Goal: Task Accomplishment & Management: Manage account settings

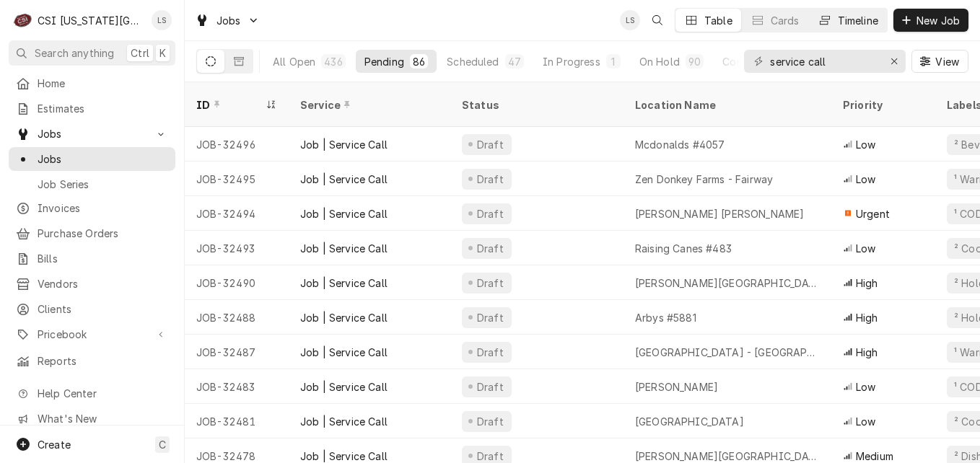
click at [837, 20] on div "Timeline" at bounding box center [857, 20] width 40 height 15
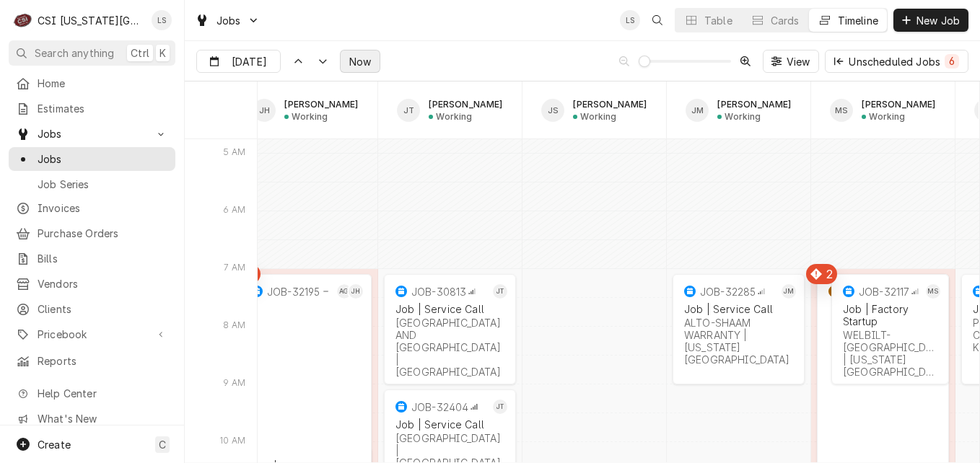
click at [354, 66] on span "Now" at bounding box center [359, 61] width 27 height 15
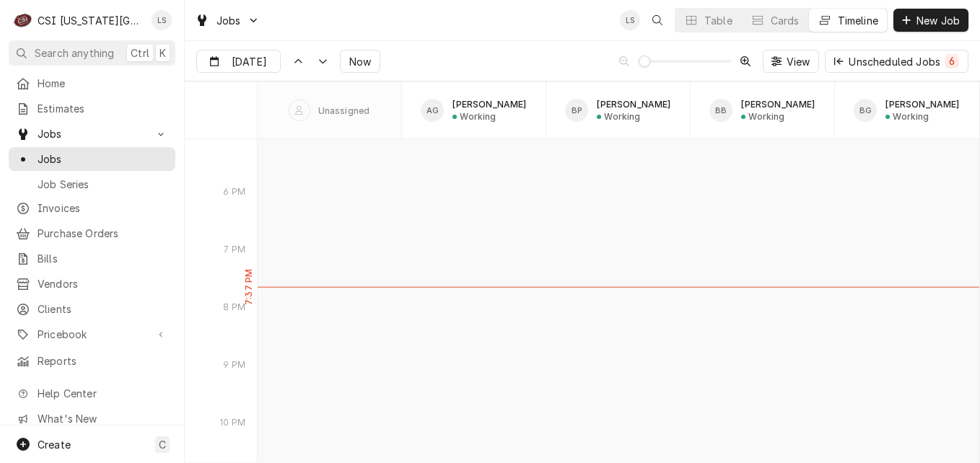
type input "Sep 2"
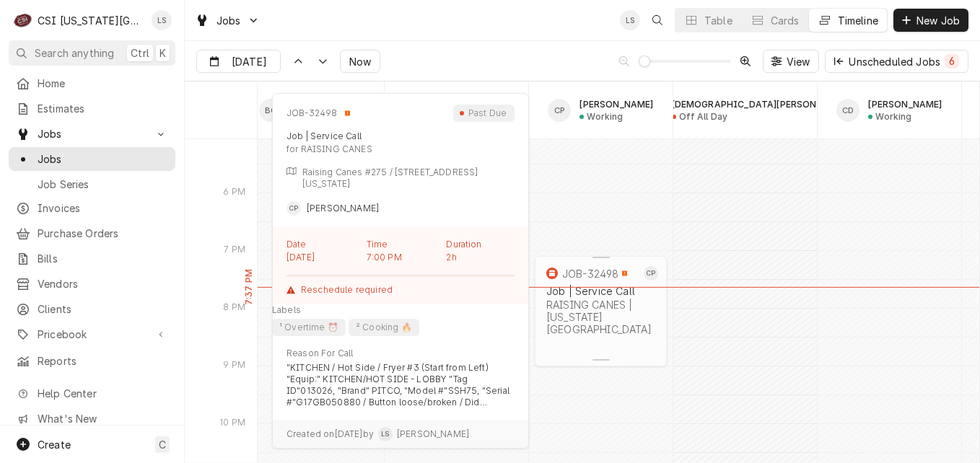
click at [581, 338] on div "JOB-32498 CP Job | Service Call RAISING CANES | Kansas City, 64154" at bounding box center [601, 301] width 132 height 91
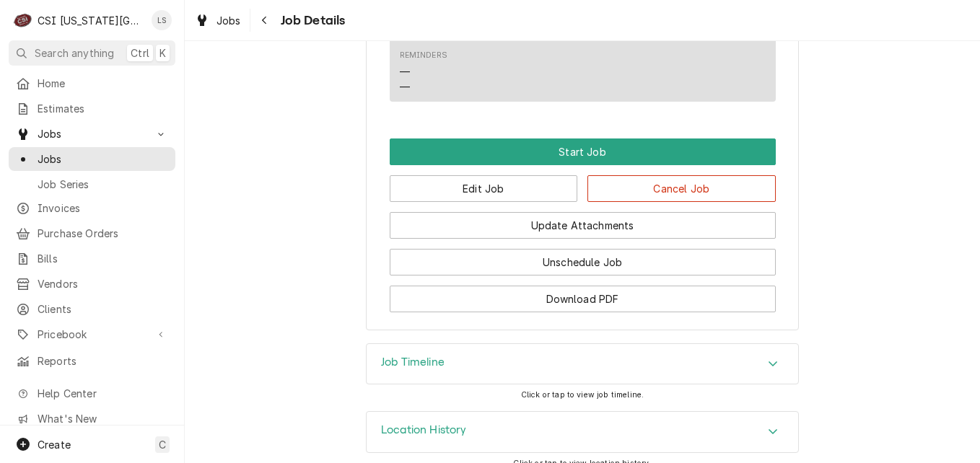
scroll to position [1909, 0]
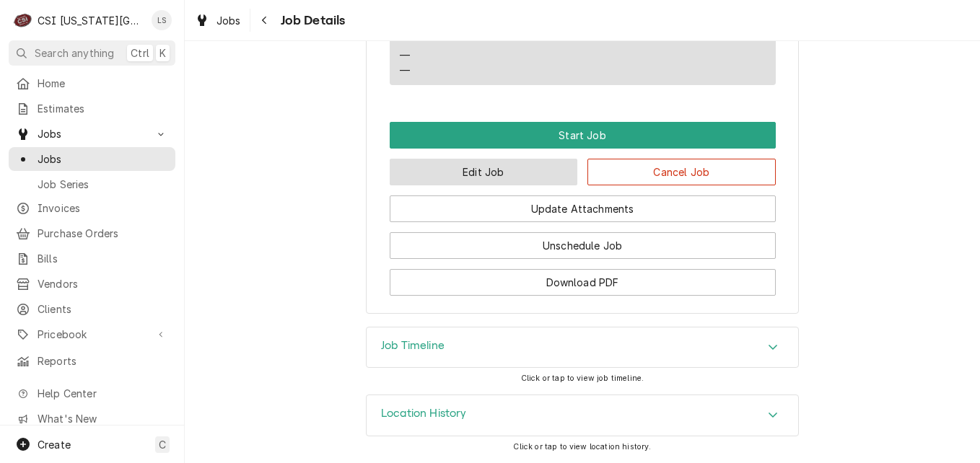
click at [480, 173] on button "Edit Job" at bounding box center [484, 172] width 188 height 27
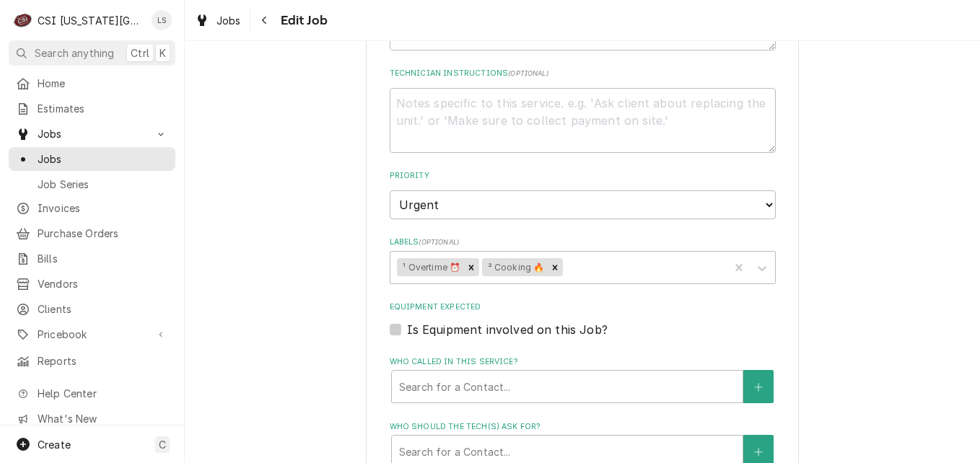
scroll to position [1659, 0]
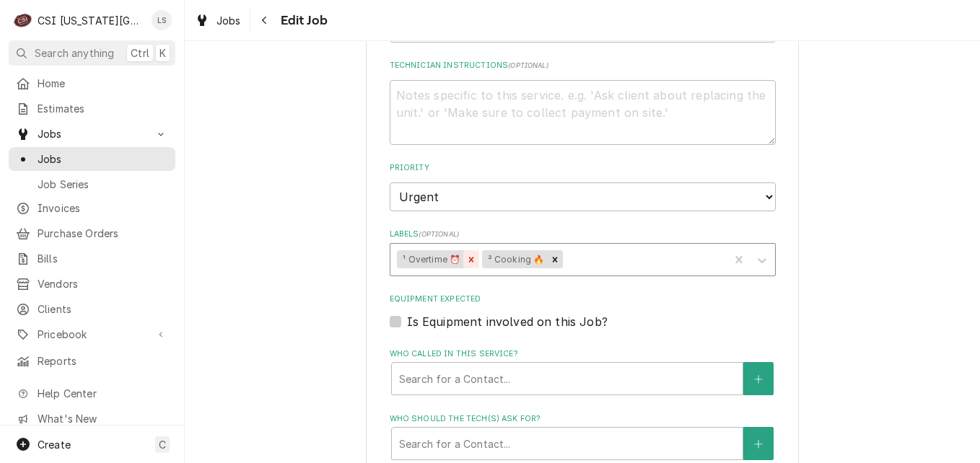
click at [472, 250] on div "Remove ¹ Overtime ⏰" at bounding box center [471, 259] width 16 height 19
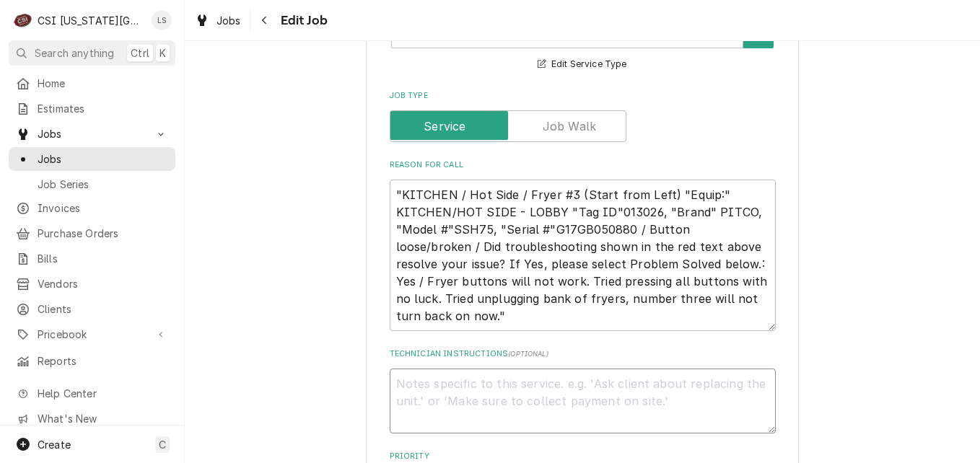
click at [445, 369] on textarea "Technician Instructions ( optional )" at bounding box center [583, 401] width 386 height 65
type textarea "x"
type textarea "P"
type textarea "x"
type textarea "Pu"
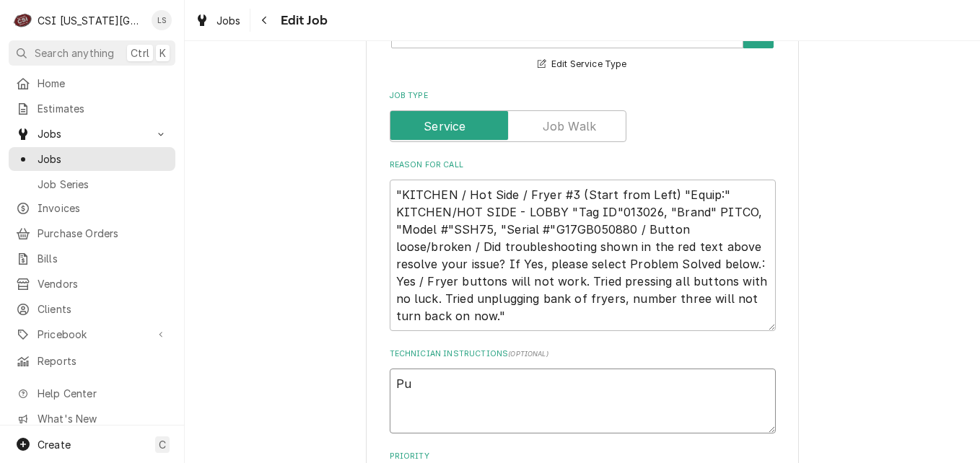
type textarea "x"
type textarea "Pus"
type textarea "x"
type textarea "Push"
type textarea "x"
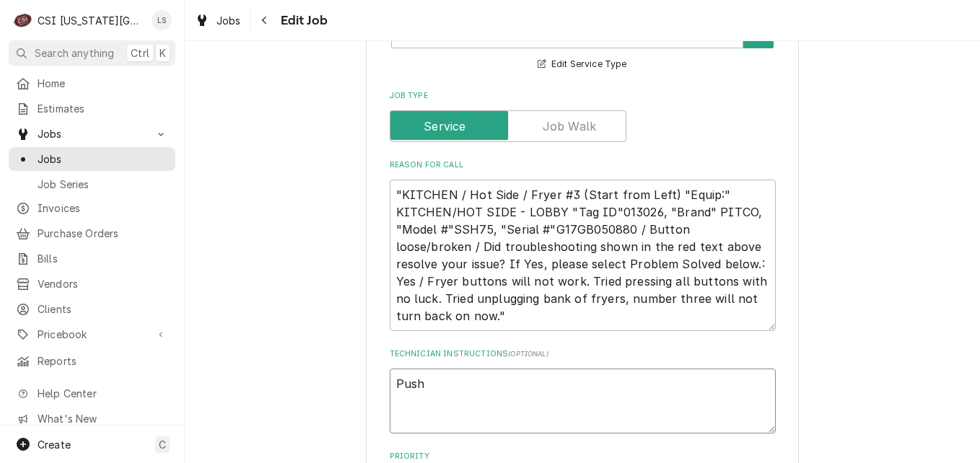
type textarea "Pushi"
type textarea "x"
type textarea "Pushin"
type textarea "x"
type textarea "Pushing"
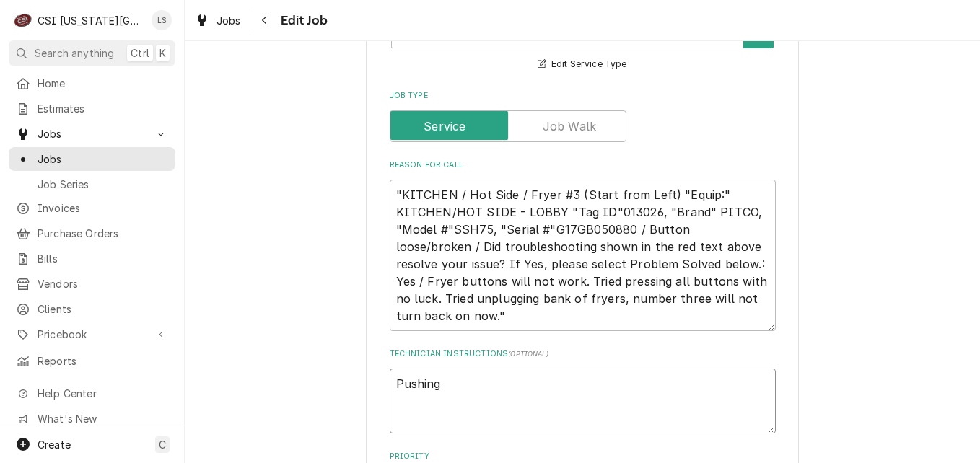
type textarea "x"
type textarea "Pushing"
type textarea "x"
type textarea "Pushing ro"
type textarea "x"
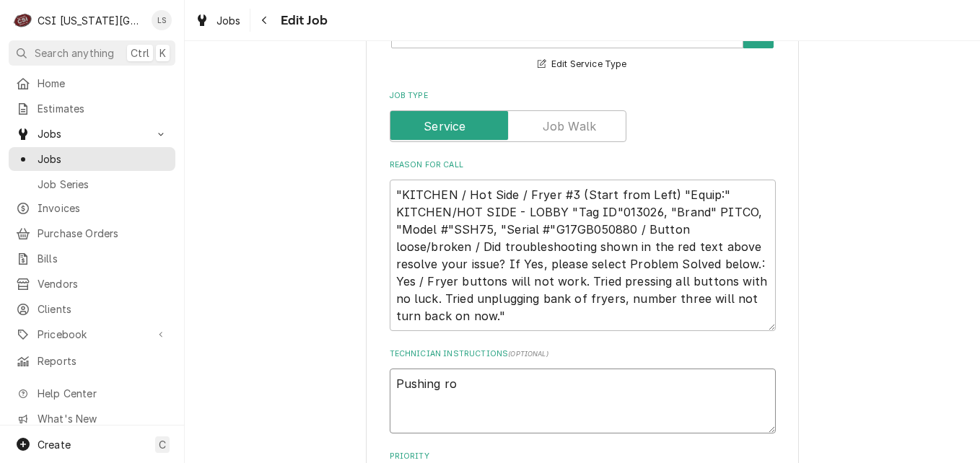
type textarea "Pushing ro"
type textarea "x"
type textarea "Pushing ro"
type textarea "x"
type textarea "Pushing r"
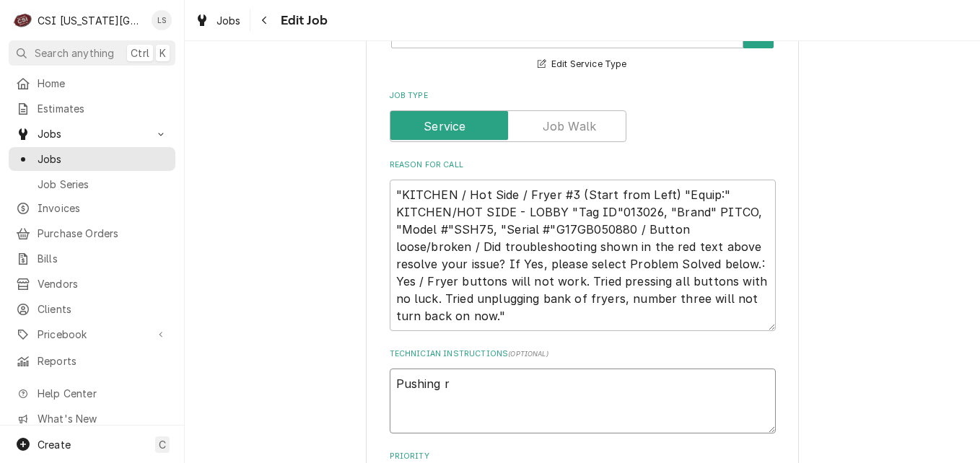
type textarea "x"
type textarea "Pushing"
type textarea "x"
type textarea "Pushing t"
type textarea "x"
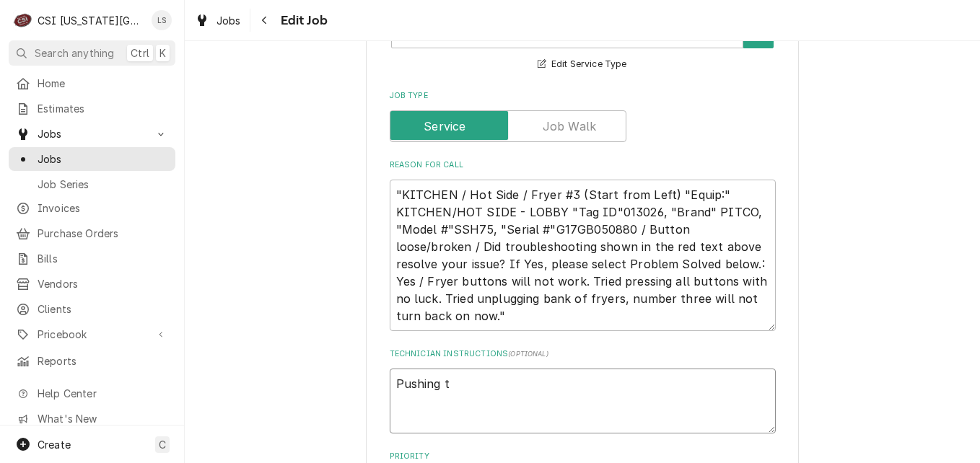
type textarea "Pushing to"
type textarea "x"
type textarea "Pushing to"
type textarea "x"
type textarea "Pushing to re"
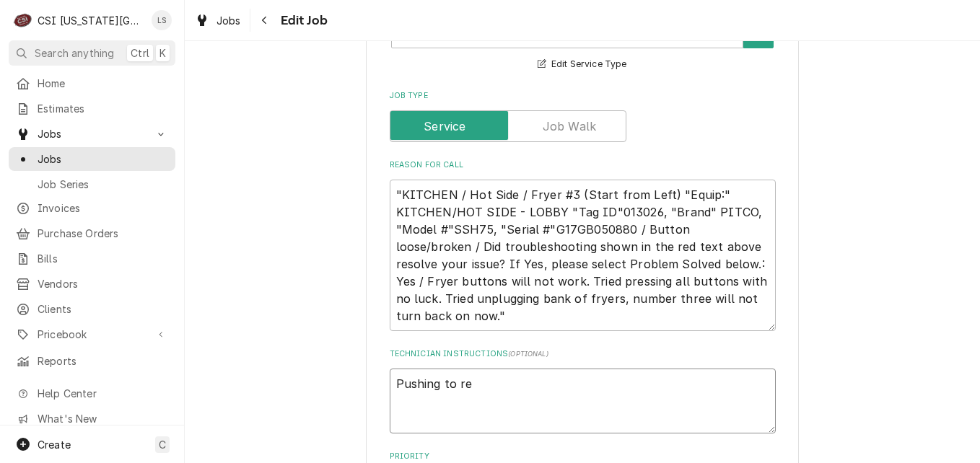
type textarea "x"
type textarea "Pushing to reg"
type textarea "x"
type textarea "Pushing to regu"
type textarea "x"
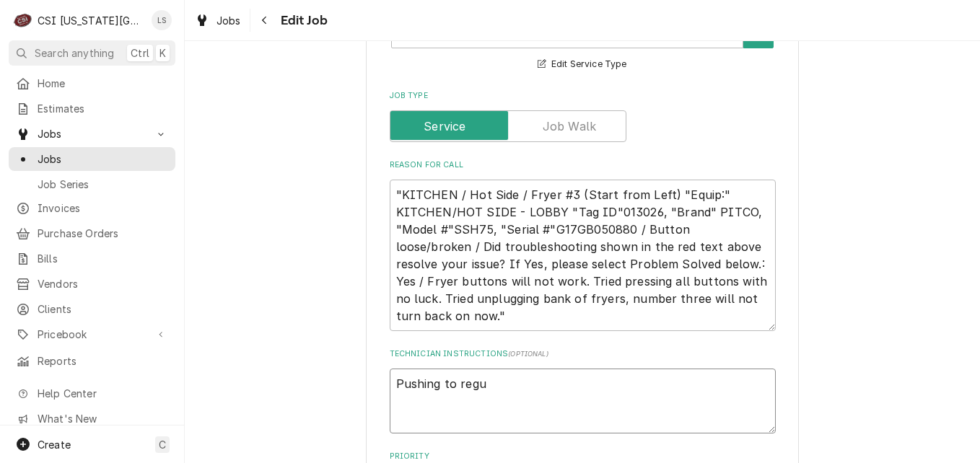
type textarea "Pushing to regul"
type textarea "x"
type textarea "Pushing to regula"
type textarea "x"
type textarea "Pushing to regular"
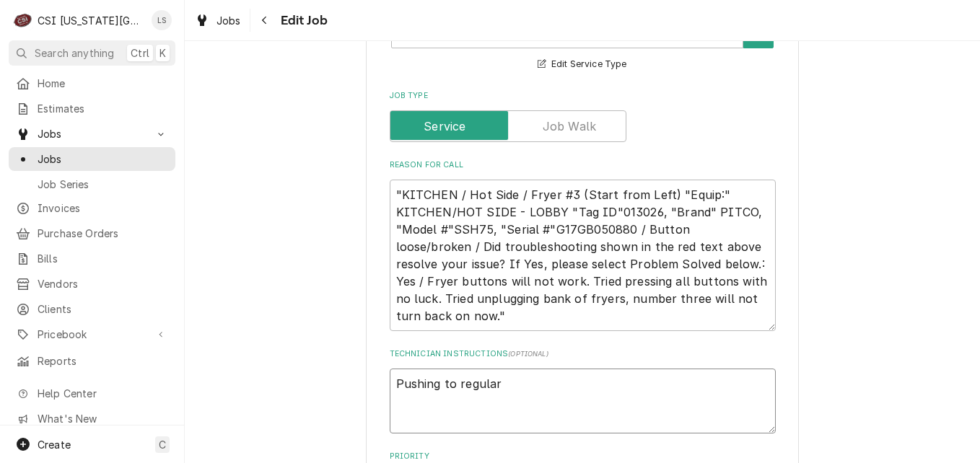
type textarea "x"
type textarea "Pushing to regular"
type textarea "x"
type textarea "Pushing to regular ho"
type textarea "x"
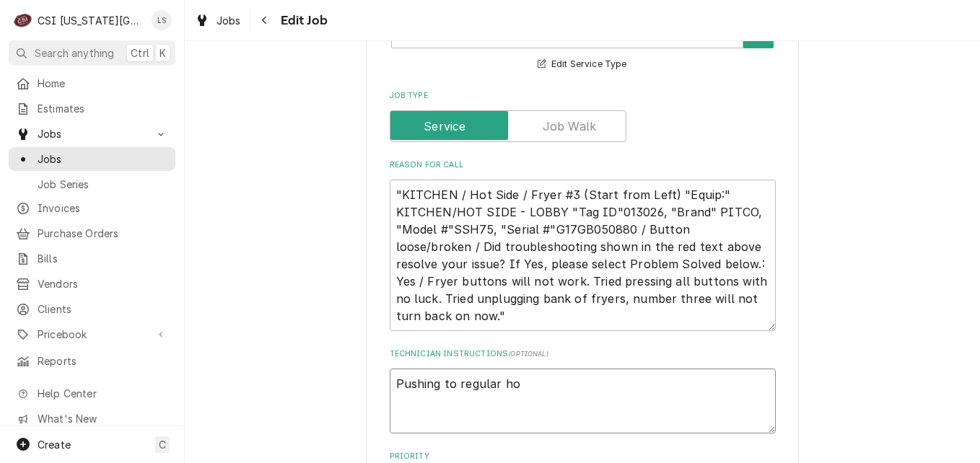
type textarea "Pushing to regular hou"
type textarea "x"
type textarea "Pushing to regular hour"
type textarea "x"
type textarea "Pushing to regular hours"
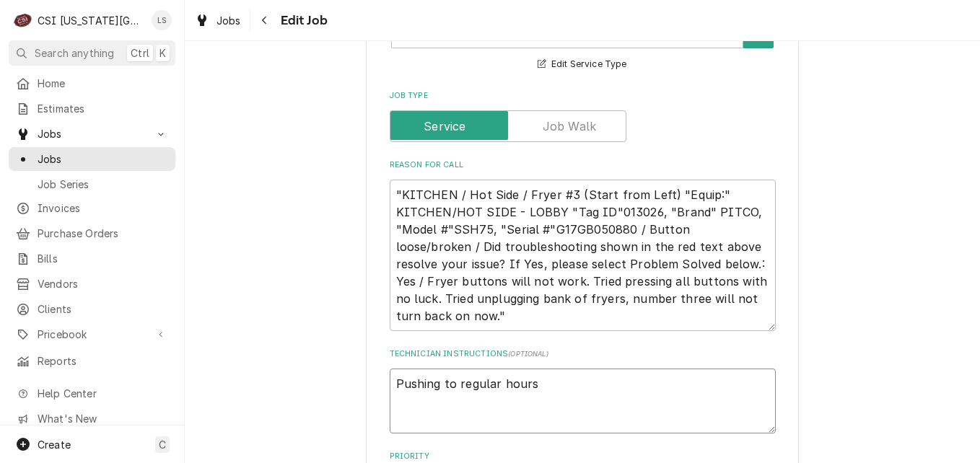
type textarea "x"
type textarea "Pushing to regular hours"
type textarea "x"
type textarea "Pushing to regular hours o"
type textarea "x"
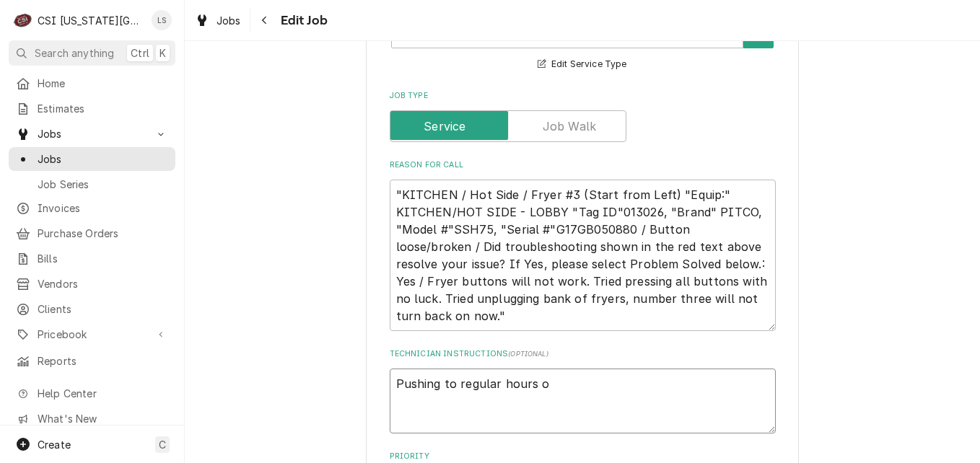
type textarea "Pushing to regular hours on"
type textarea "x"
type textarea "Pushing to regular hours on"
type textarea "x"
type textarea "Pushing to regular hours on W"
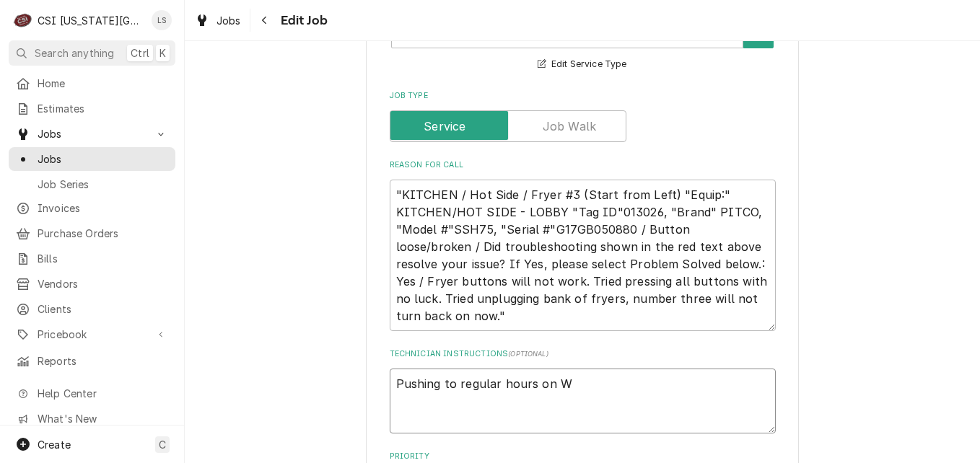
type textarea "x"
type textarea "Pushing to regular hours on We"
type textarea "x"
type textarea "Pushing to regular hours on Wed"
type textarea "x"
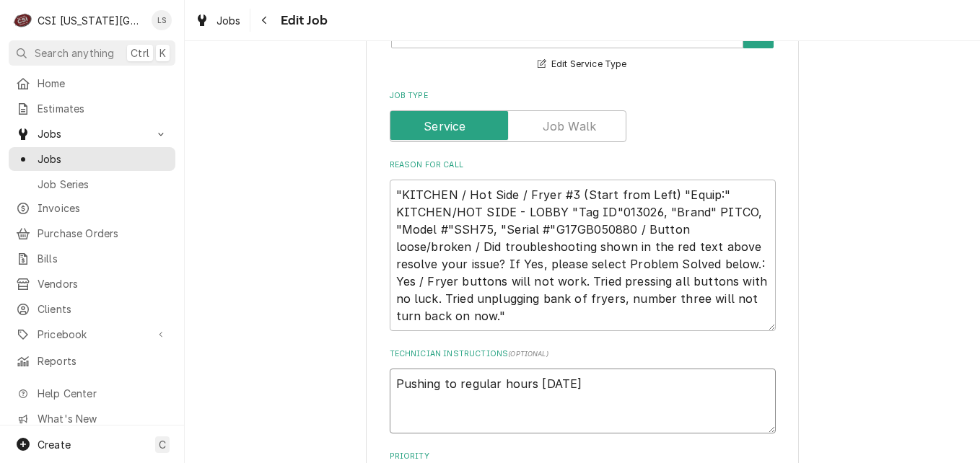
type textarea "Pushing to regular hours on Wed"
type textarea "x"
type textarea "Pushing to regular hours on Wed p"
type textarea "x"
type textarea "Pushing to regular hours on Wed pe"
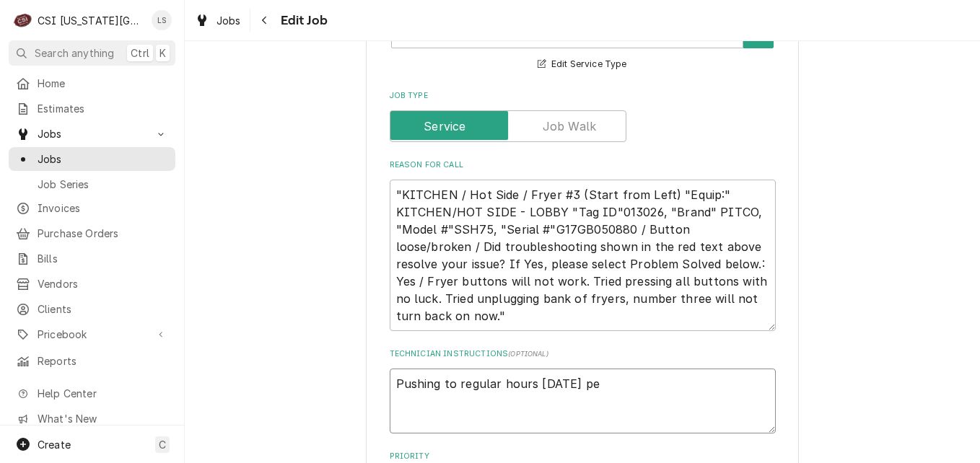
type textarea "x"
type textarea "Pushing to regular hours on Wed per"
type textarea "x"
type textarea "Pushing to regular hours on Wed per"
type textarea "x"
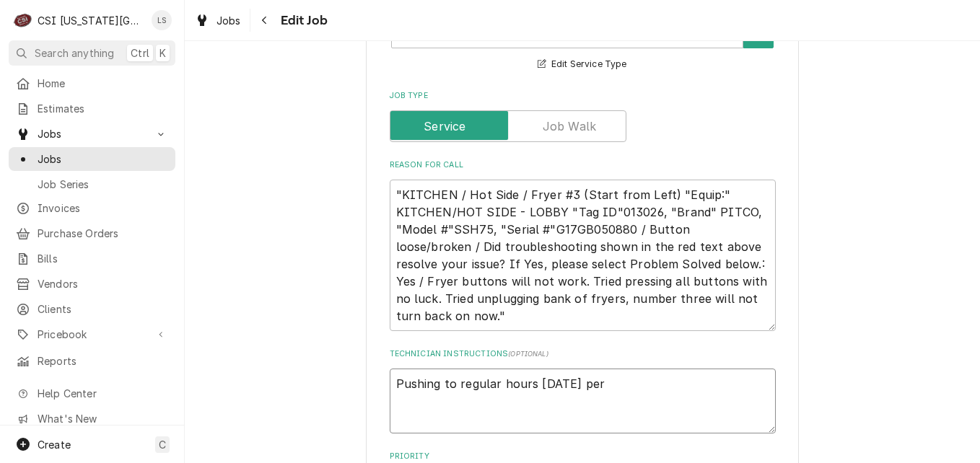
type textarea "Pushing to regular hours on Wed per C"
type textarea "x"
type textarea "Pushing to regular hours on Wed per Ch"
type textarea "x"
type textarea "Pushing to regular hours on Wed per Chr"
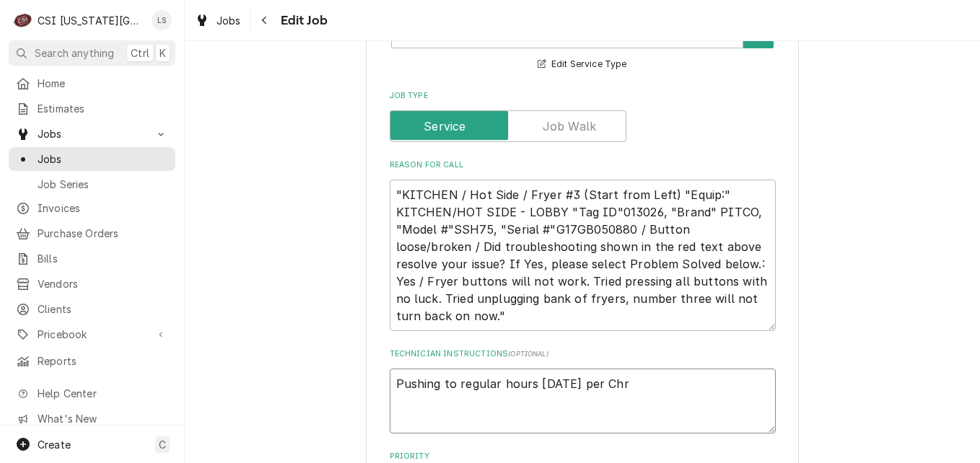
type textarea "x"
type textarea "Pushing to regular hours on Wed per Ch"
type textarea "x"
type textarea "Pushing to regular hours on Wed per Cha"
type textarea "x"
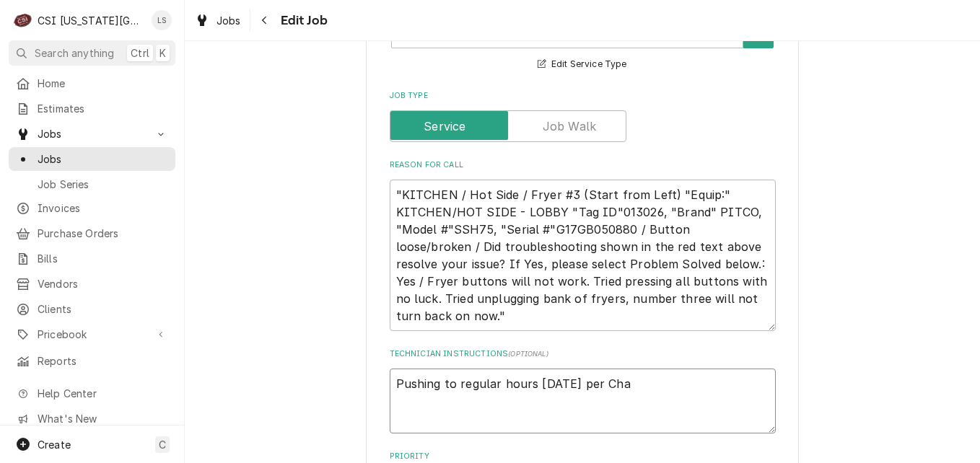
type textarea "Pushing to regular hours on Wed per Char"
type textarea "x"
type textarea "Pushing to regular hours on Wed per Charl"
type textarea "x"
type textarea "Pushing to regular hours on Wed per Charle"
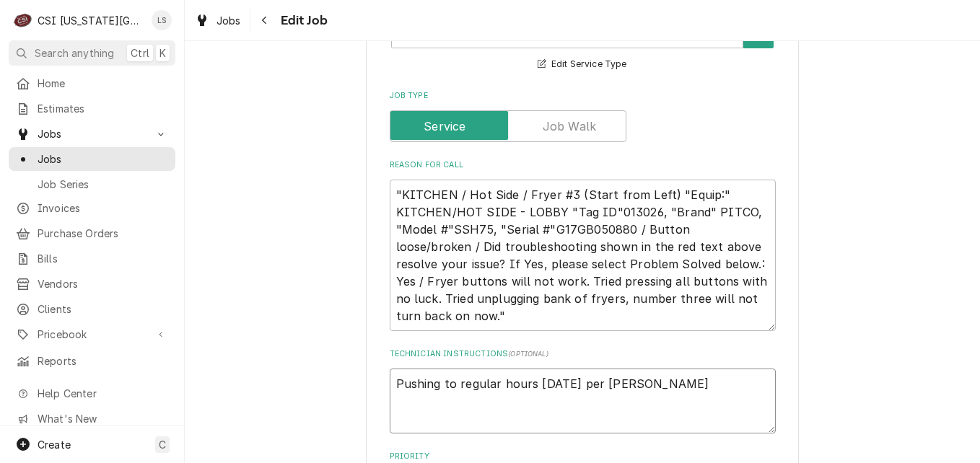
type textarea "x"
type textarea "Pushing to regular hours on Wed per Charles"
type textarea "x"
type textarea "Pushing to regular hours on Wed per Charles'"
type textarea "x"
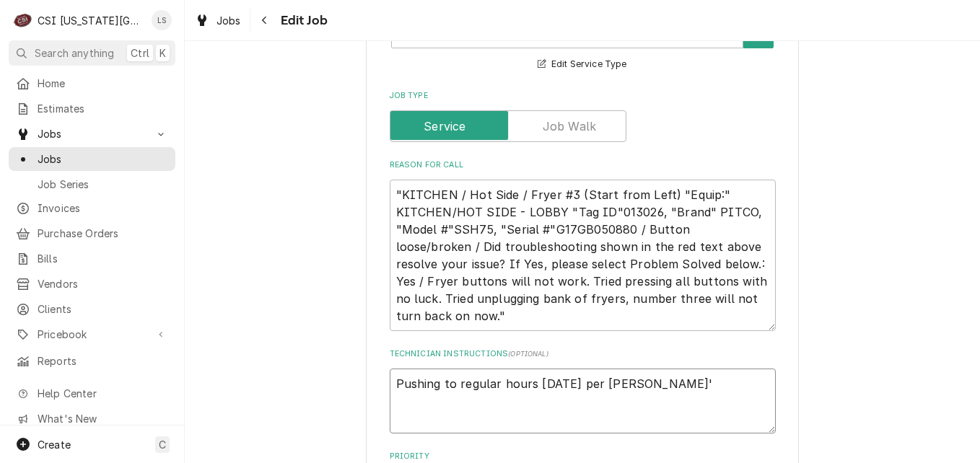
type textarea "Pushing to regular hours on Wed per Charles's"
type textarea "x"
type textarea "Pushing to regular hours on Wed per Charles's"
type textarea "x"
type textarea "Pushing to regular hours on Wed per Charles's c"
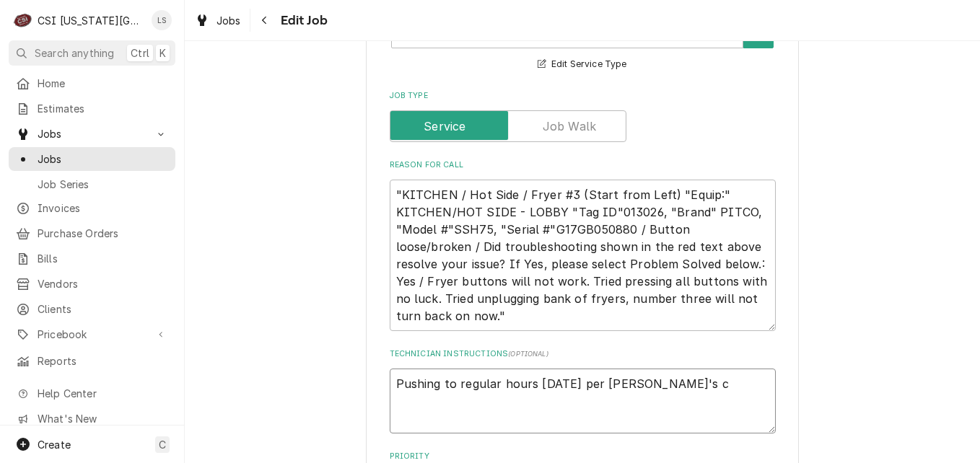
type textarea "x"
type textarea "Pushing to regular hours on Wed per Charles's co"
type textarea "x"
type textarea "Pushing to regular hours on Wed per Charles's con"
type textarea "x"
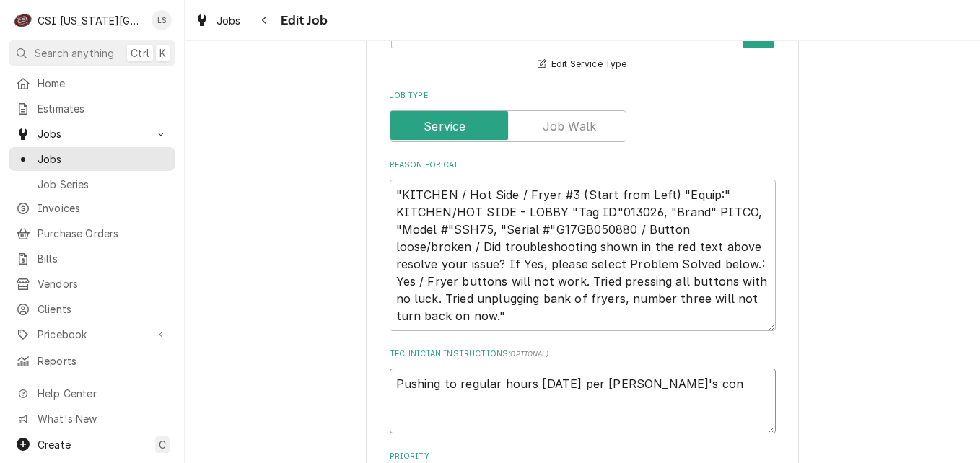
type textarea "Pushing to regular hours on Wed per Charles's conv"
type textarea "x"
type textarea "Pushing to regular hours on Wed per Charles's conve"
type textarea "x"
type textarea "Pushing to regular hours on Wed per Charles's conver"
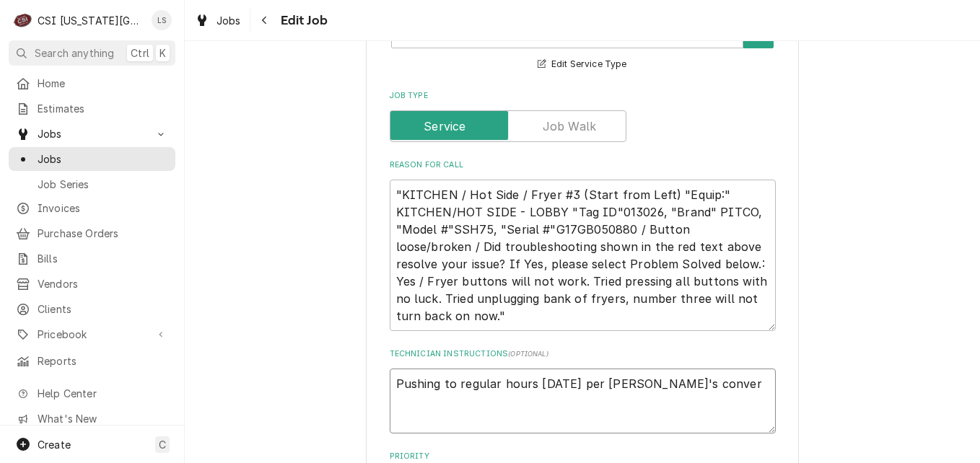
type textarea "x"
type textarea "Pushing to regular hours on Wed per Charles's convers"
type textarea "x"
type textarea "Pushing to regular hours on Wed per Charles's conversa"
type textarea "x"
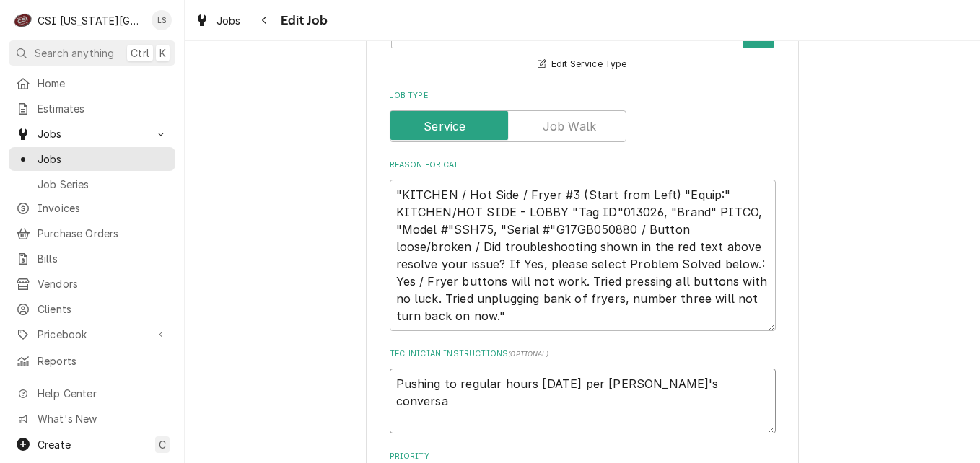
type textarea "Pushing to regular hours on Wed per Charles's conversat"
type textarea "x"
type textarea "Pushing to regular hours on Wed per Charles's conversati"
type textarea "x"
type textarea "Pushing to regular hours on Wed per Charles's conversatio"
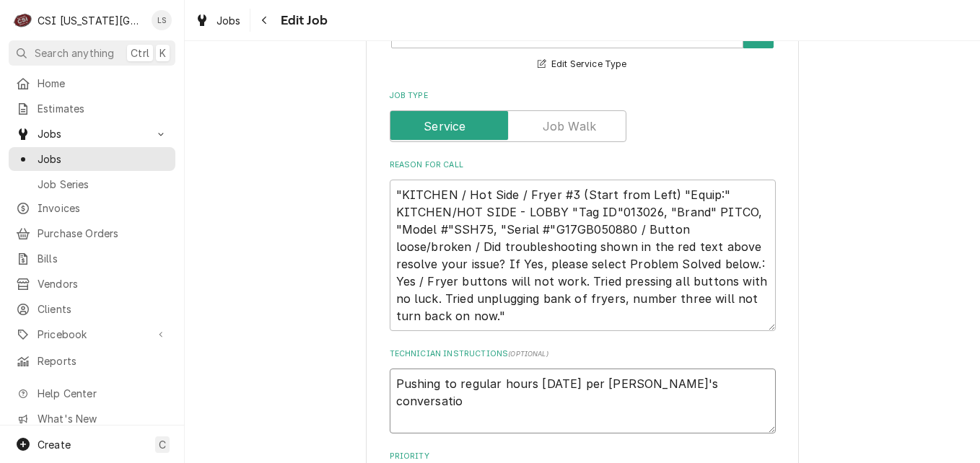
type textarea "x"
type textarea "Pushing to regular hours on Wed per Charles's conversation"
type textarea "x"
type textarea "Pushing to regular hours on Wed per Charles's conversation"
type textarea "x"
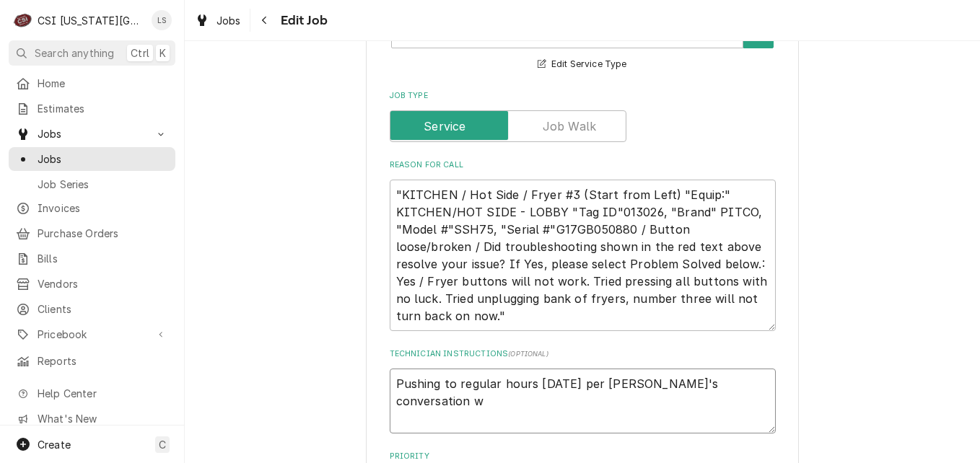
type textarea "Pushing to regular hours on Wed per Charles's conversation wi"
type textarea "x"
type textarea "Pushing to regular hours on Wed per Charles's conversation wit"
type textarea "x"
type textarea "Pushing to regular hours on Wed per Charles's conversation with"
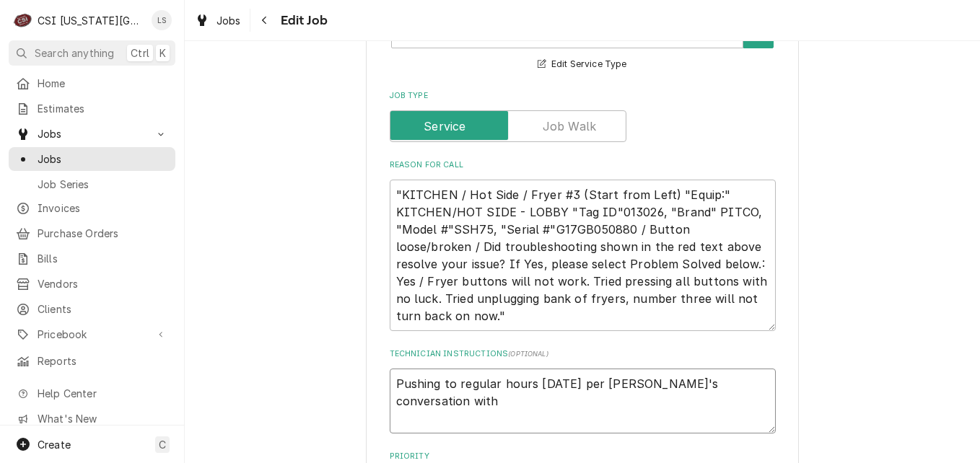
type textarea "x"
type textarea "Pushing to regular hours on Wed per Charles's conversation with M"
type textarea "x"
type textarea "Pushing to regular hours on Wed per Charles's conversation with MO"
type textarea "x"
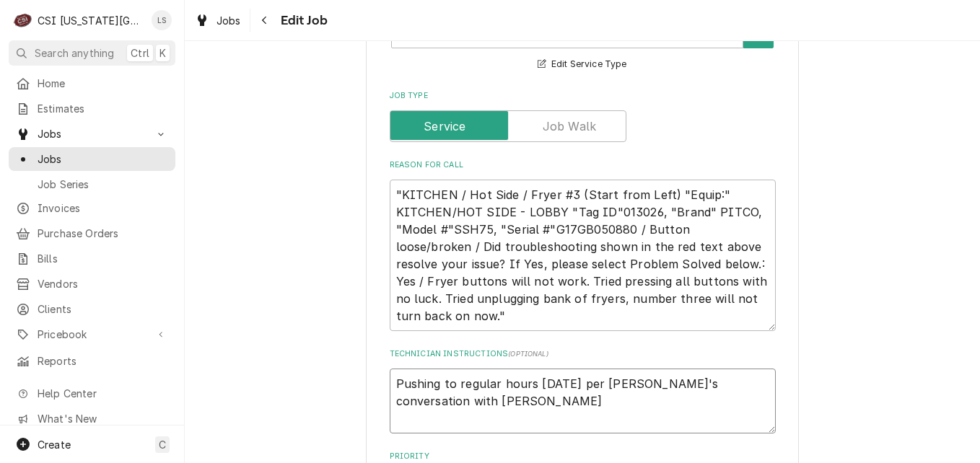
type textarea "Pushing to regular hours on Wed per Charles's conversation with MOD"
type textarea "x"
type textarea "Pushing to regular hours on Wed per Charles's conversation with MOD"
type textarea "x"
type textarea "Pushing to regular hours on Wed per Charles's conversation with MOD co"
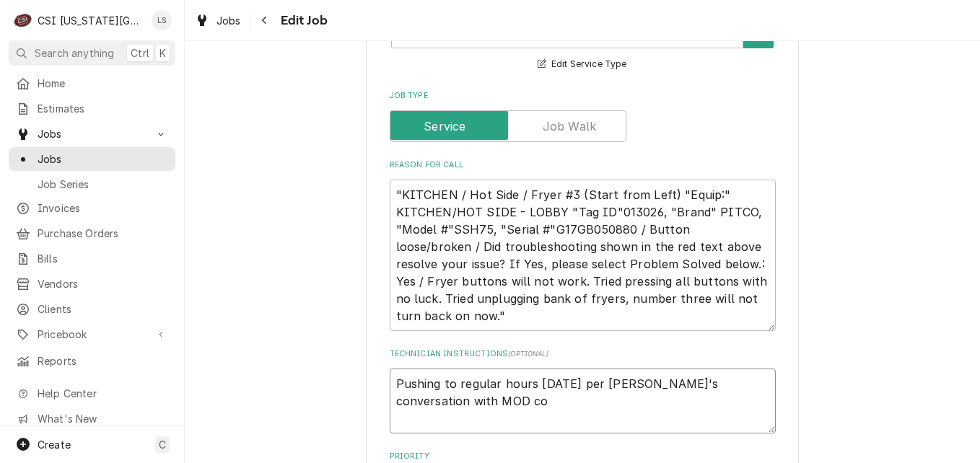
type textarea "x"
type textarea "Pushing to regular hours on Wed per Charles's conversation with MOD con"
type textarea "x"
type textarea "Pushing to regular hours on Wed per Charles's conversation with MOD co"
type textarea "x"
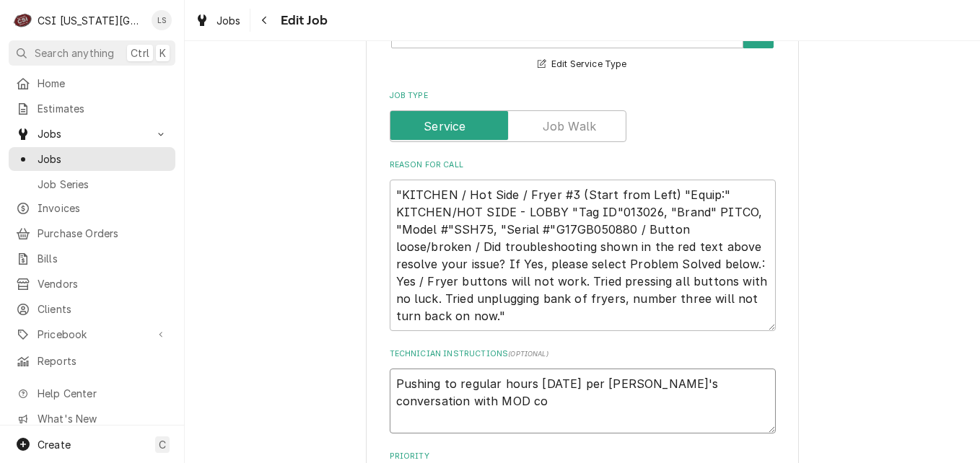
type textarea "Pushing to regular hours on Wed per Charles's conversation with MOD c"
type textarea "x"
type textarea "Pushing to regular hours on Wed per Charles's conversation with MOD"
type textarea "x"
type textarea "Pushing to regular hours on Wed per Charles's conversation with MOD C"
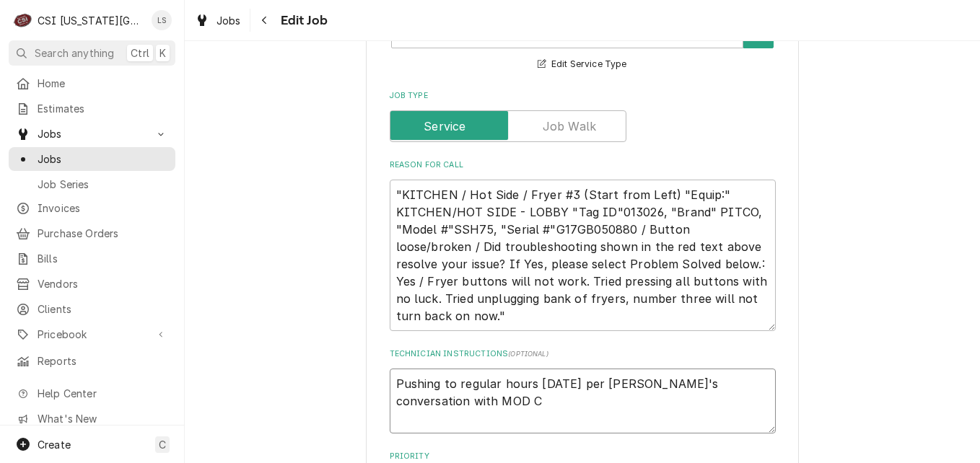
type textarea "x"
type textarea "Pushing to regular hours on Wed per Charles's conversation with MOD Co"
type textarea "x"
type textarea "Pushing to regular hours on Wed per Charles's conversation with MOD Con"
type textarea "x"
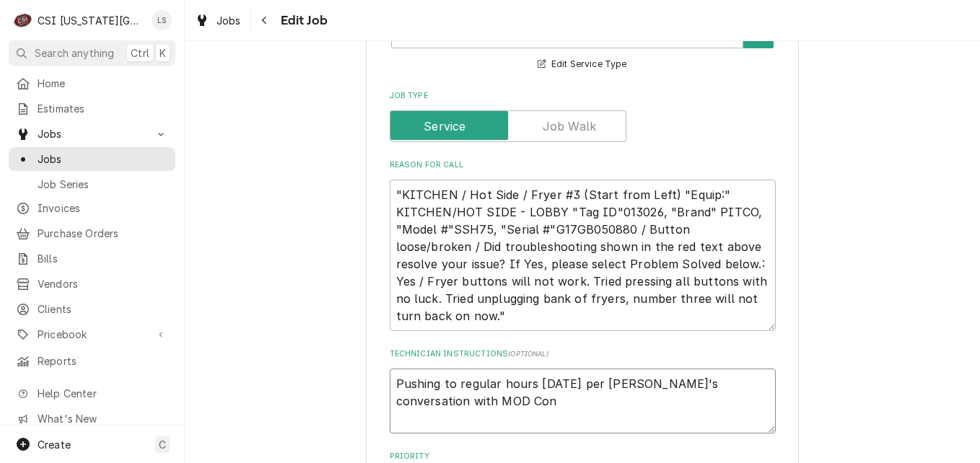
type textarea "Pushing to regular hours on Wed per Charles's conversation with MOD Conn"
type textarea "x"
type textarea "Pushing to regular hours on Wed per Charles's conversation with MOD Conno"
type textarea "x"
type textarea "Pushing to regular hours on Wed per Charles's conversation with MOD Connor"
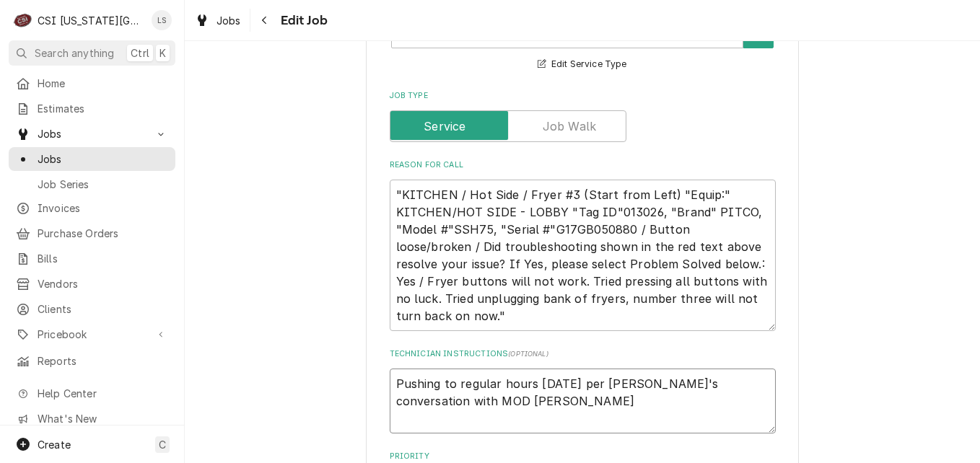
type textarea "x"
type textarea "Pushing to regular hours on Wed per Charles's conversation with MOD Connor."
type textarea "x"
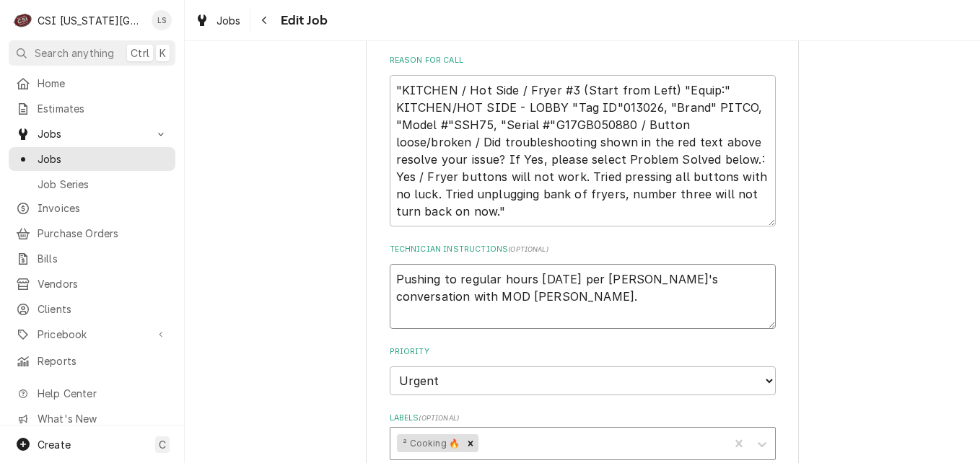
scroll to position [1587, 0]
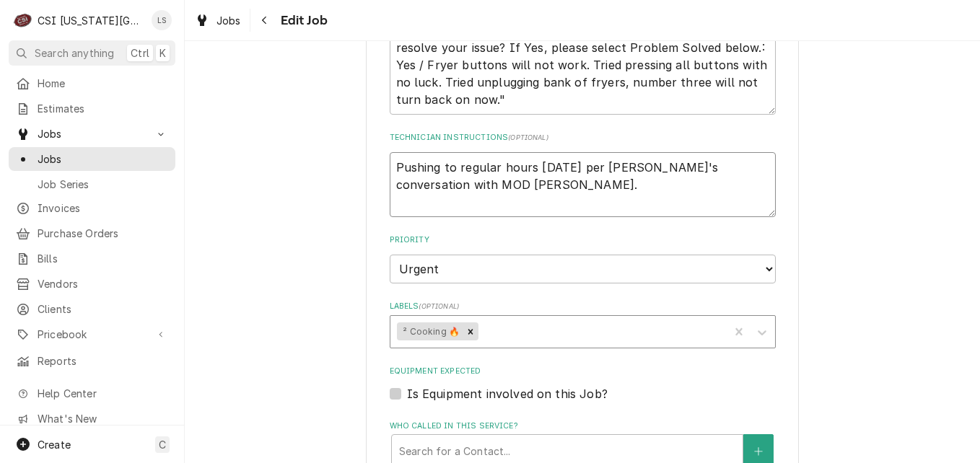
type textarea "Pushing to regular hours on Wed per Charles's conversation with MOD Connor."
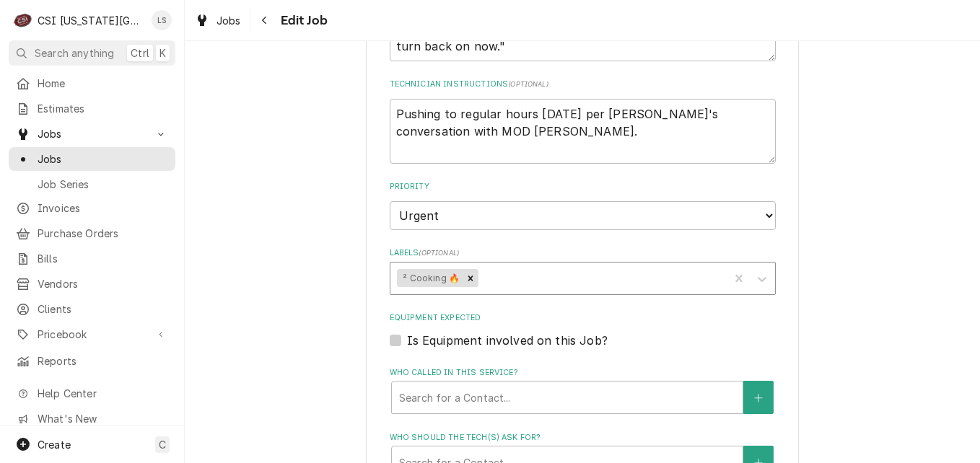
scroll to position [1803, 0]
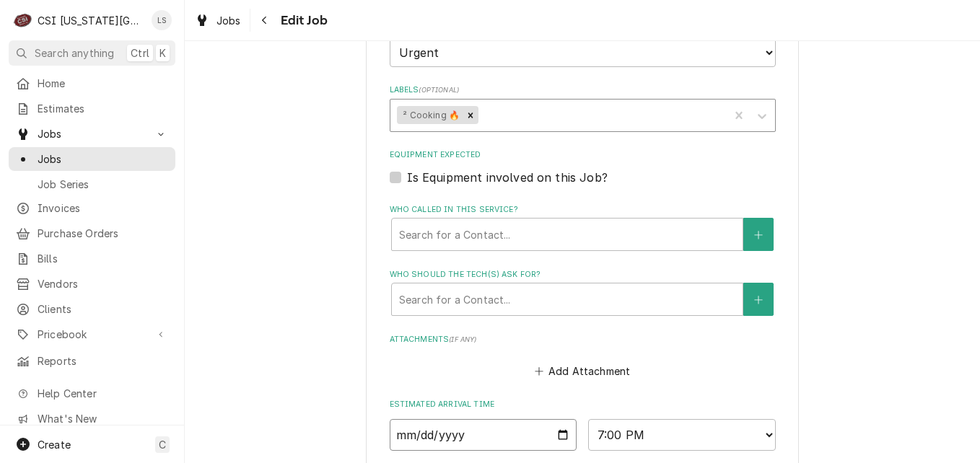
click at [557, 419] on input "2025-09-02" at bounding box center [484, 435] width 188 height 32
type textarea "x"
type input "2025-09-03"
type textarea "x"
click at [641, 419] on select "AM / PM 6:00 AM 6:15 AM 6:30 AM 6:45 AM 7:00 AM 7:15 AM 7:30 AM 7:45 AM 8:00 AM…" at bounding box center [682, 435] width 188 height 32
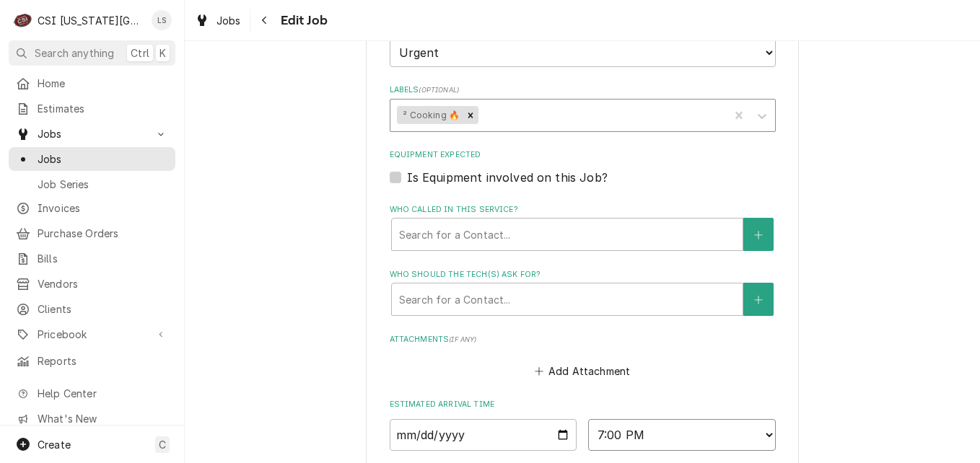
select select "09:00:00"
click at [588, 419] on select "AM / PM 6:00 AM 6:15 AM 6:30 AM 6:45 AM 7:00 AM 7:15 AM 7:30 AM 7:45 AM 8:00 AM…" at bounding box center [682, 435] width 188 height 32
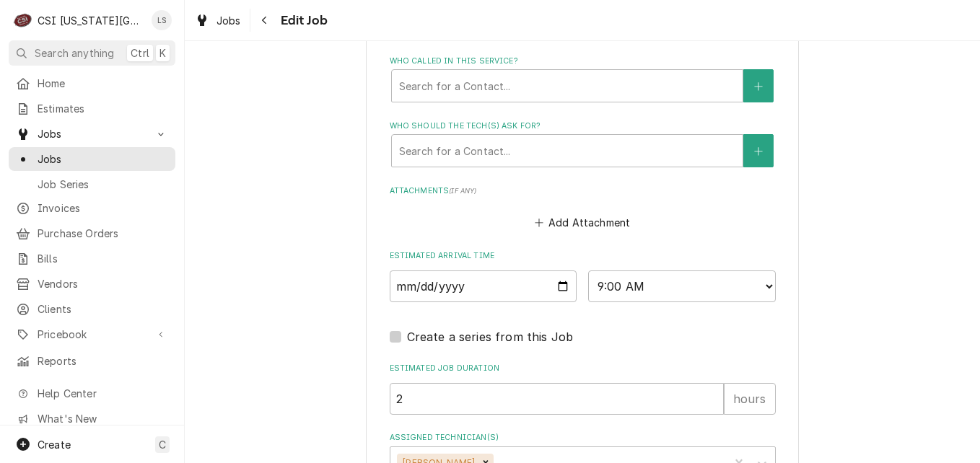
scroll to position [2005, 0]
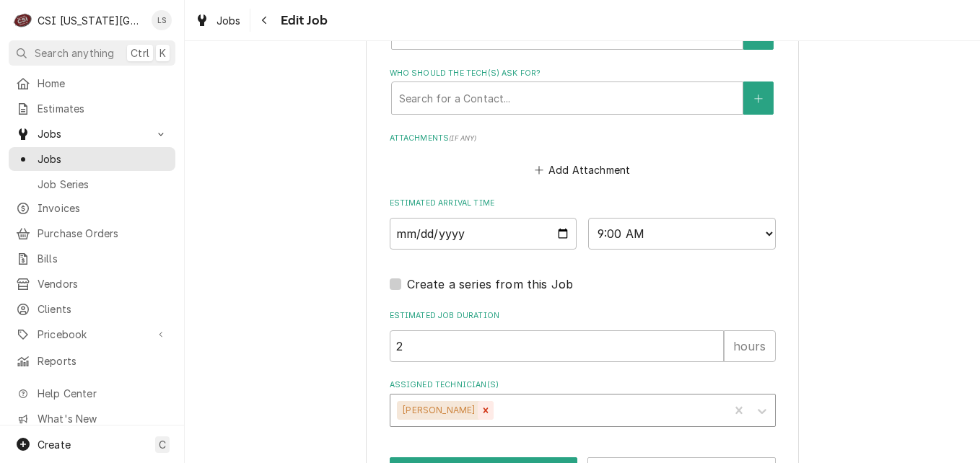
click at [491, 405] on icon "Remove Charles Pendergrass" at bounding box center [485, 410] width 10 height 10
type textarea "x"
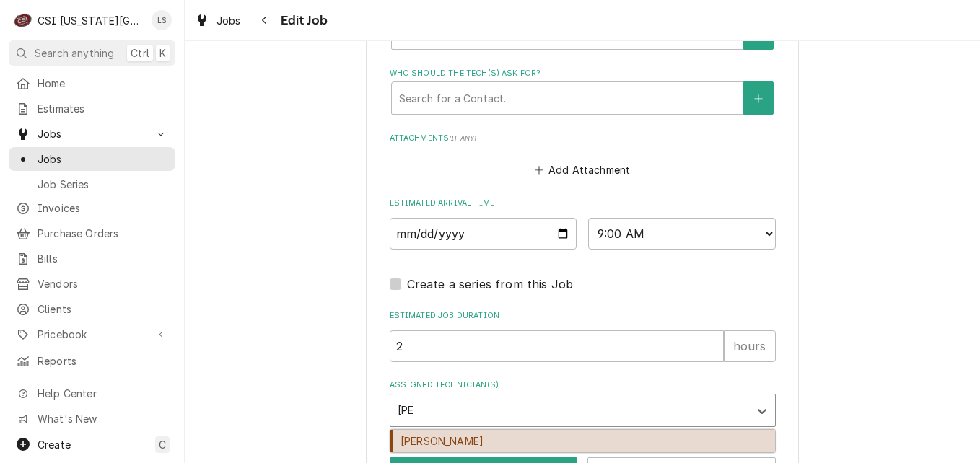
type input "josh"
click at [462, 430] on div "Joshua Marshall" at bounding box center [582, 441] width 384 height 22
type textarea "x"
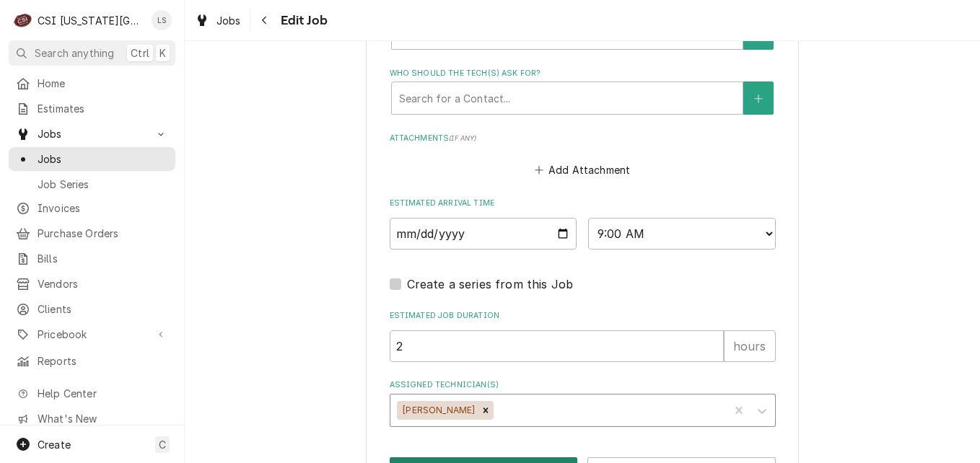
click at [450, 457] on button "Save" at bounding box center [484, 470] width 188 height 27
type textarea "x"
